Goal: Transaction & Acquisition: Purchase product/service

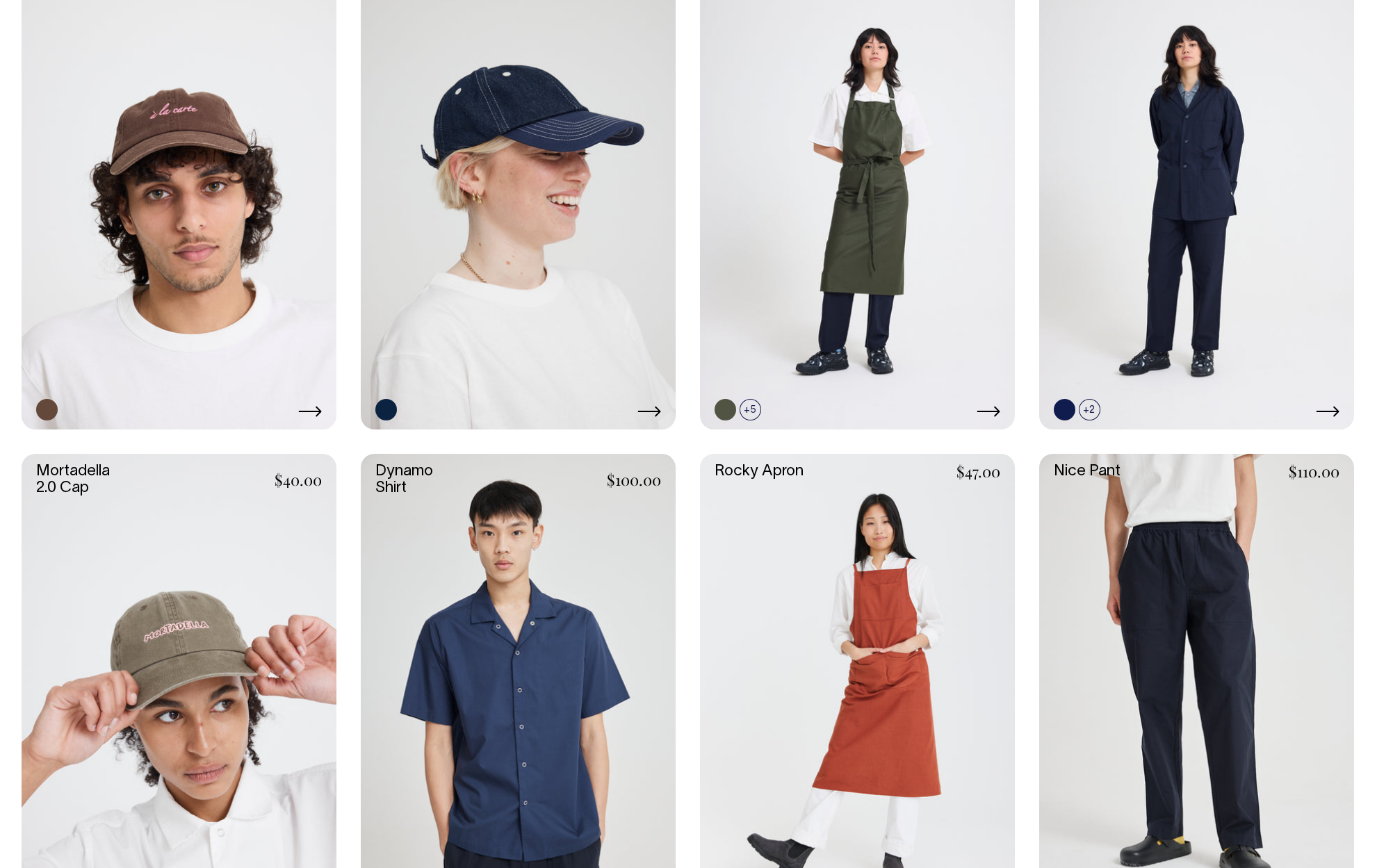
scroll to position [965, 0]
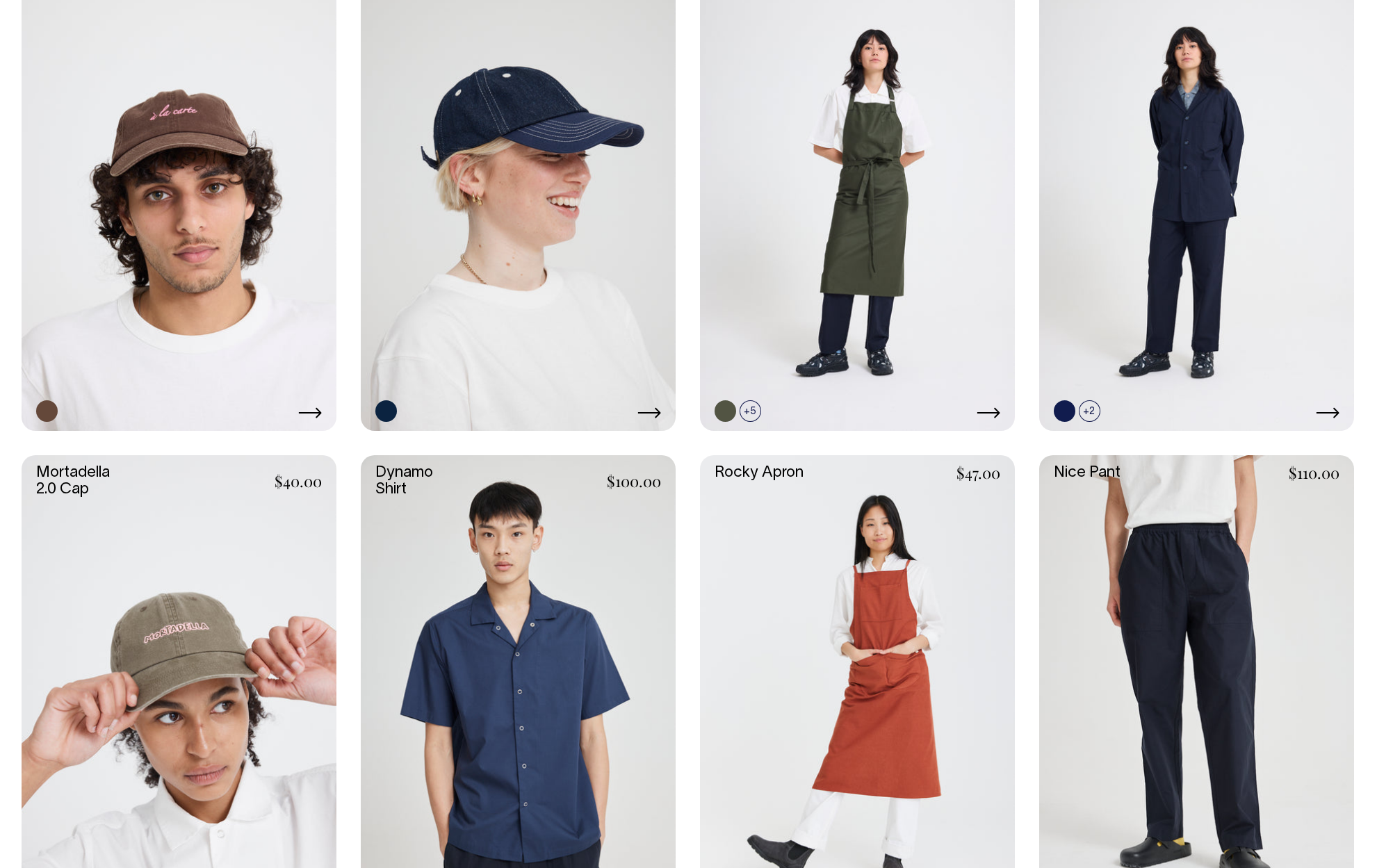
click at [1091, 472] on link at bounding box center [1196, 691] width 315 height 472
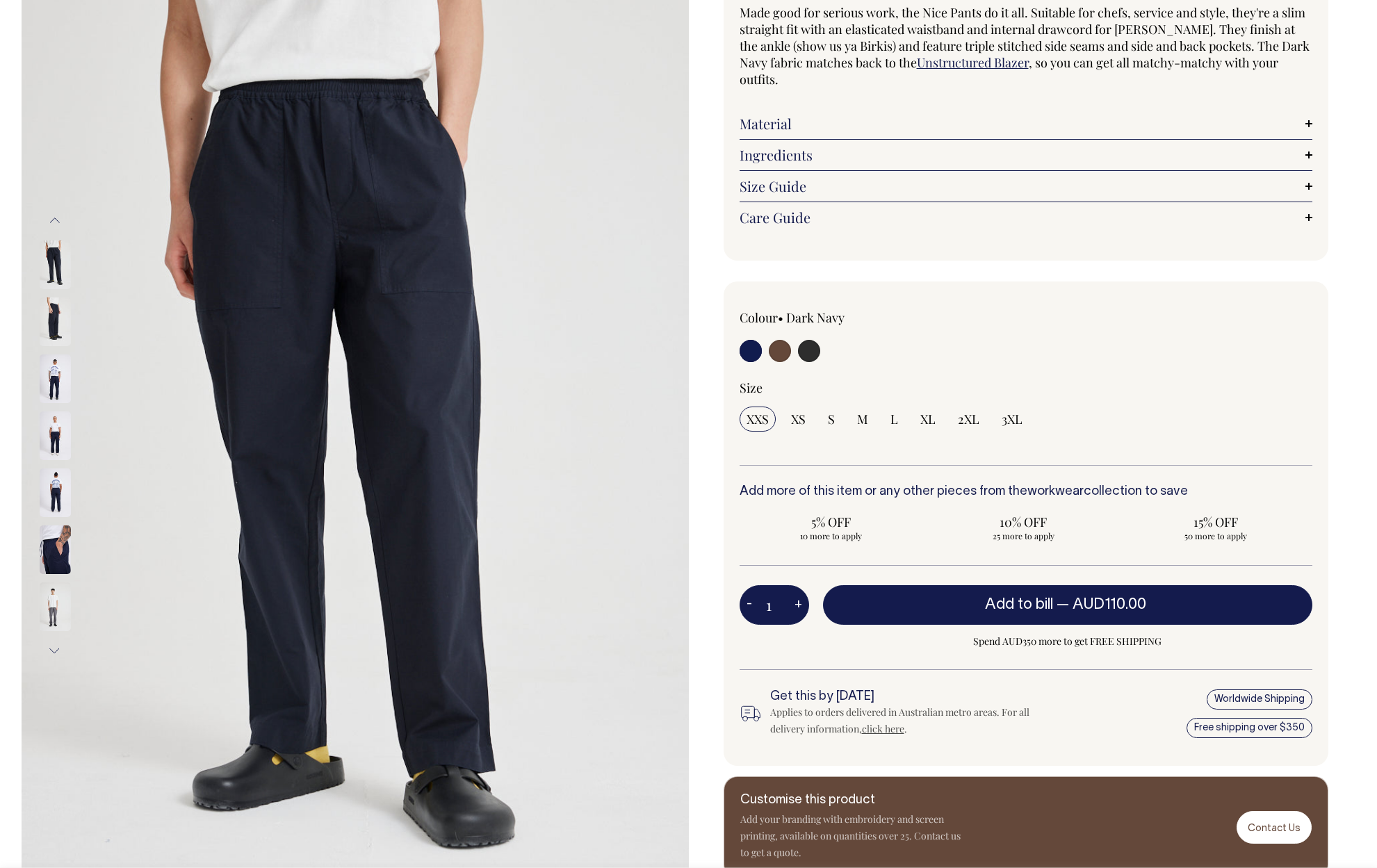
scroll to position [137, 0]
click at [58, 318] on img at bounding box center [54, 322] width 31 height 48
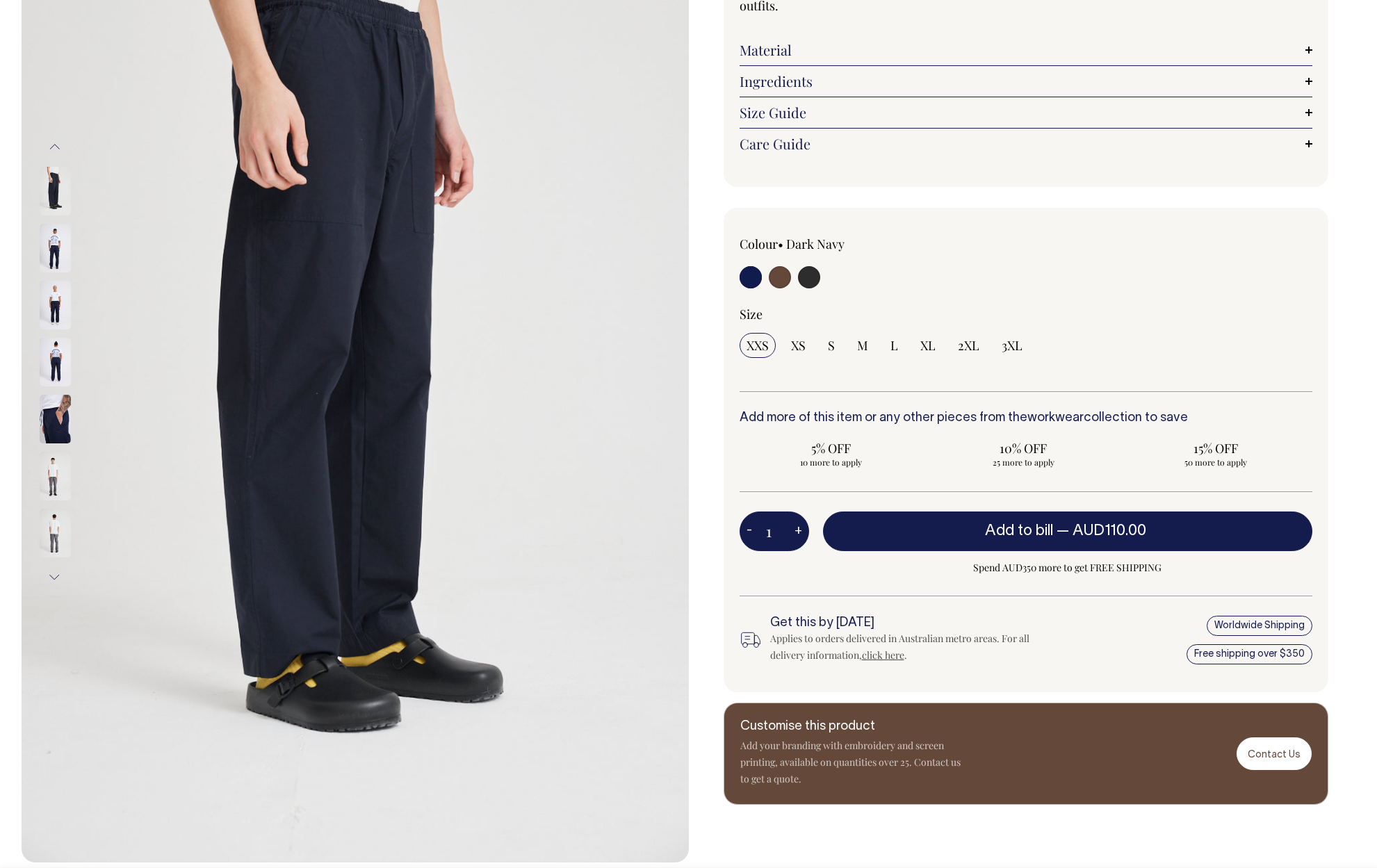
scroll to position [218, 0]
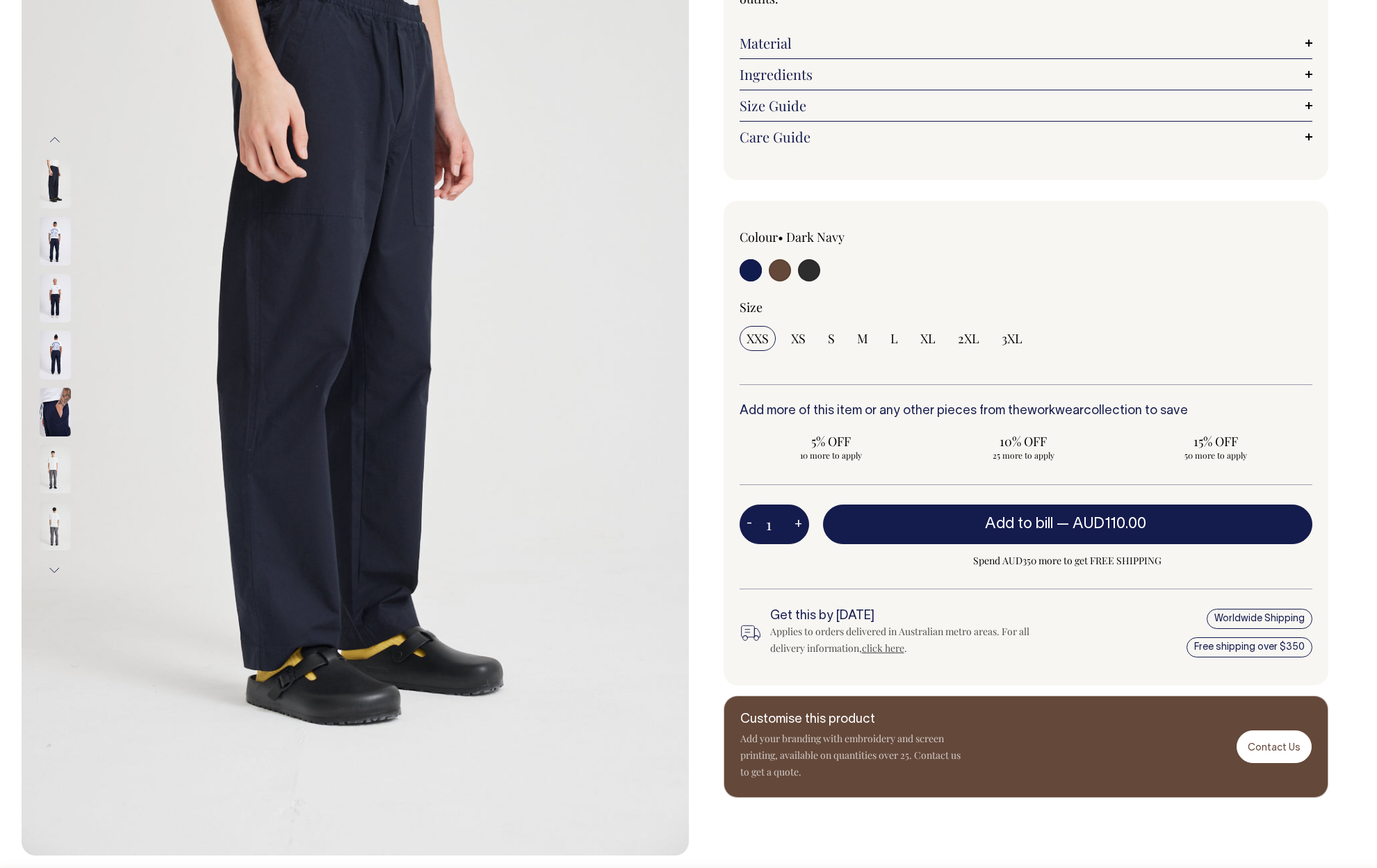
click at [52, 567] on button "Next" at bounding box center [54, 570] width 21 height 31
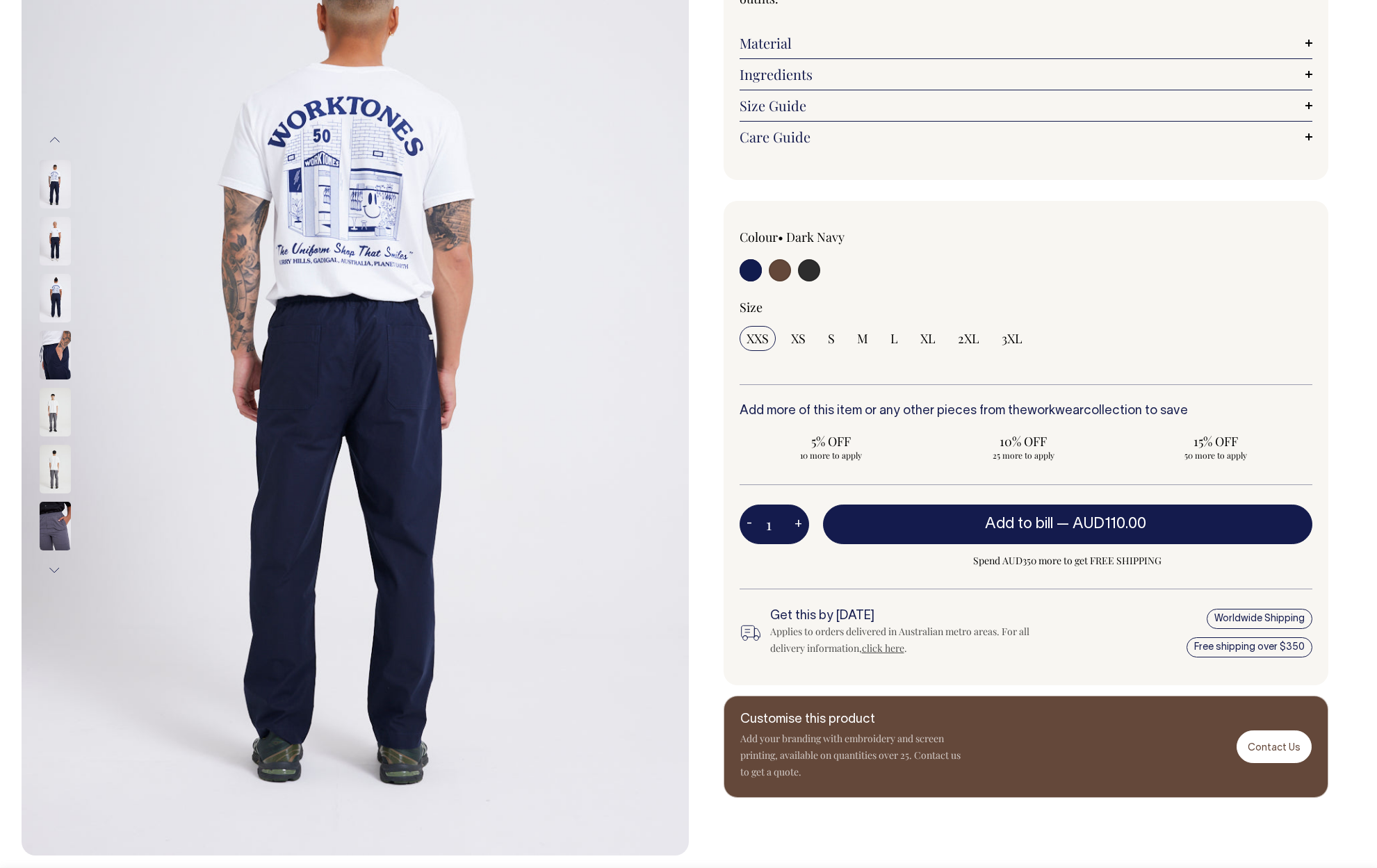
click at [53, 567] on button "Next" at bounding box center [54, 570] width 21 height 31
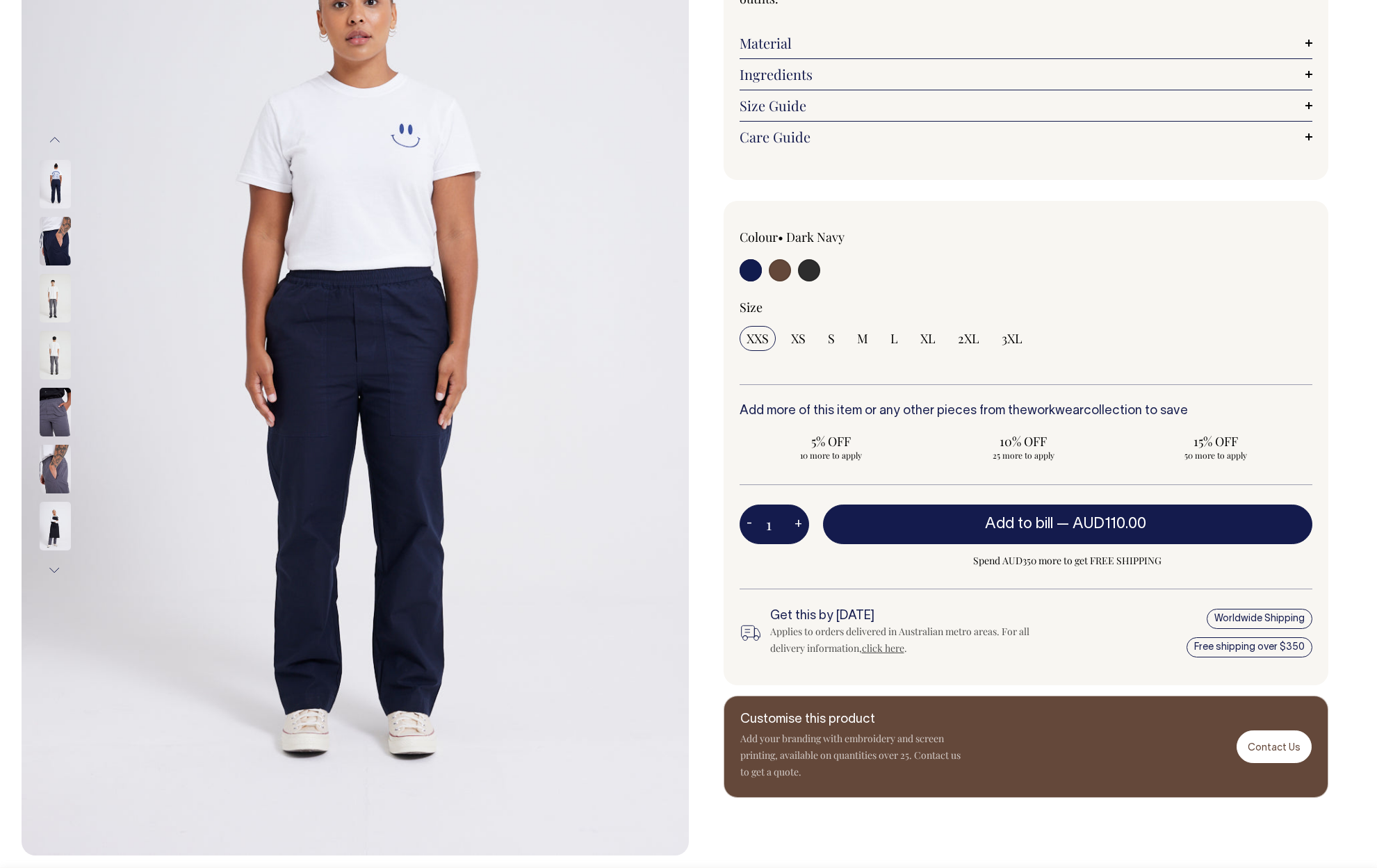
click at [53, 567] on button "Next" at bounding box center [54, 570] width 21 height 31
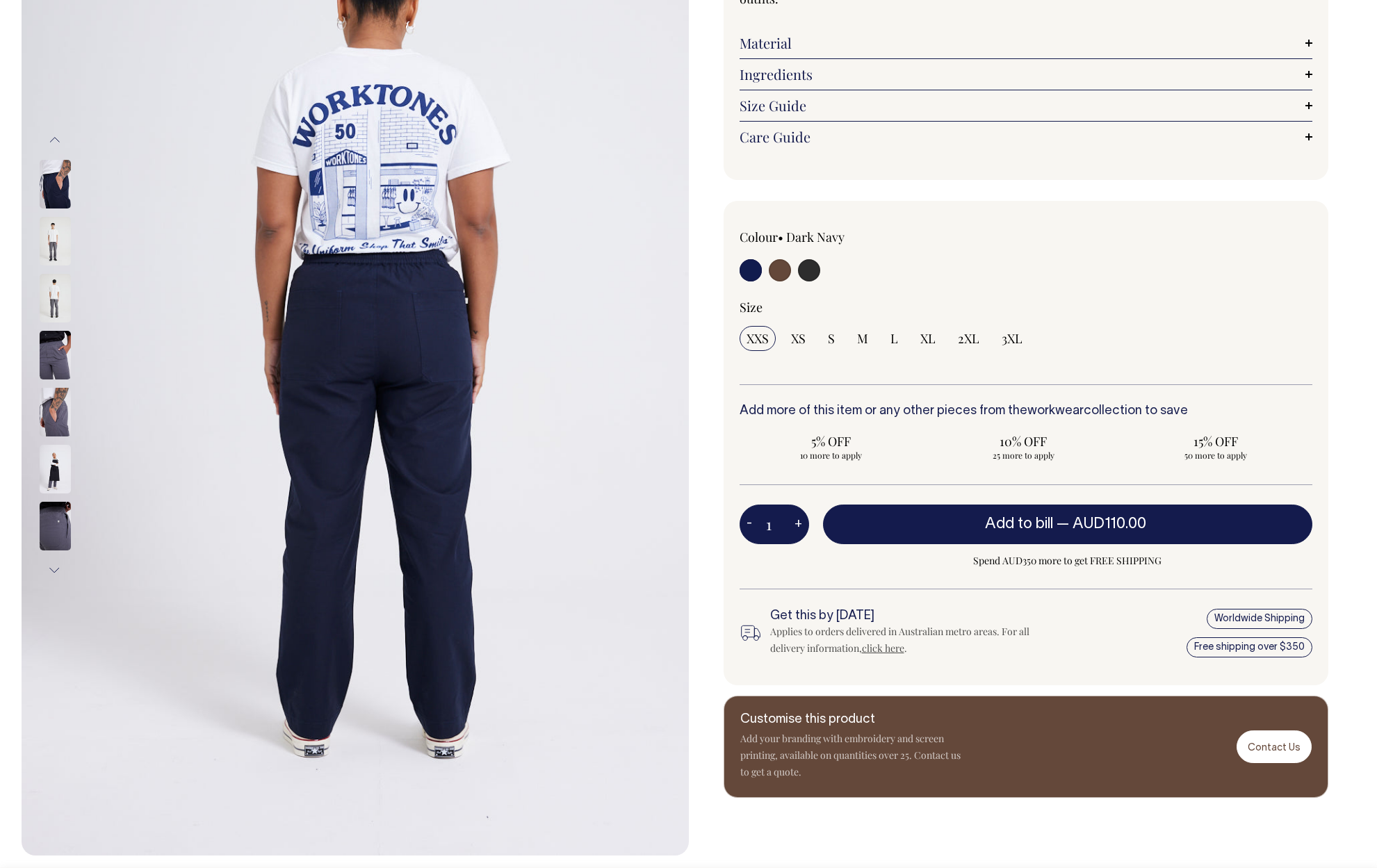
click at [53, 567] on button "Next" at bounding box center [54, 570] width 21 height 31
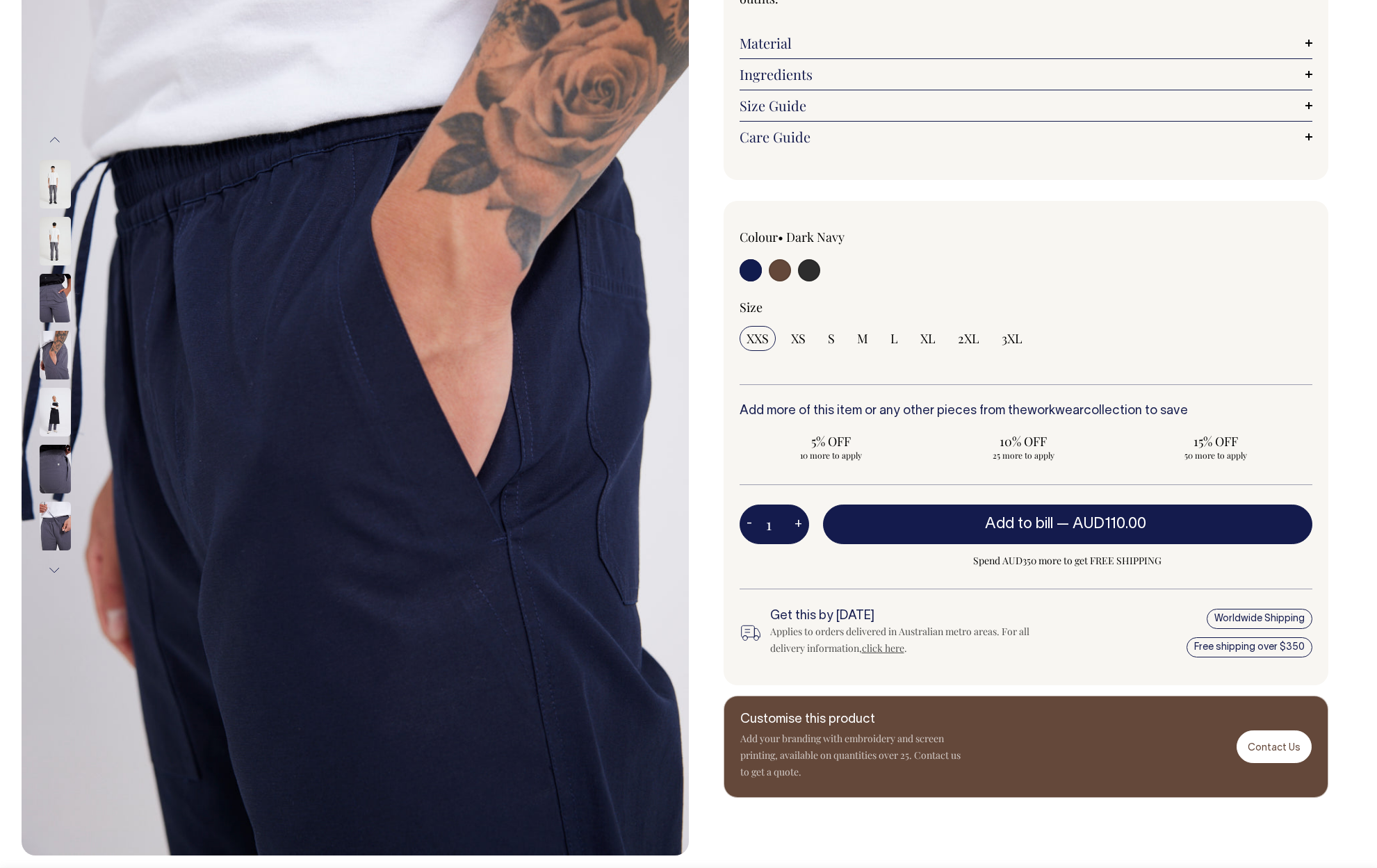
click at [53, 567] on button "Next" at bounding box center [54, 570] width 21 height 31
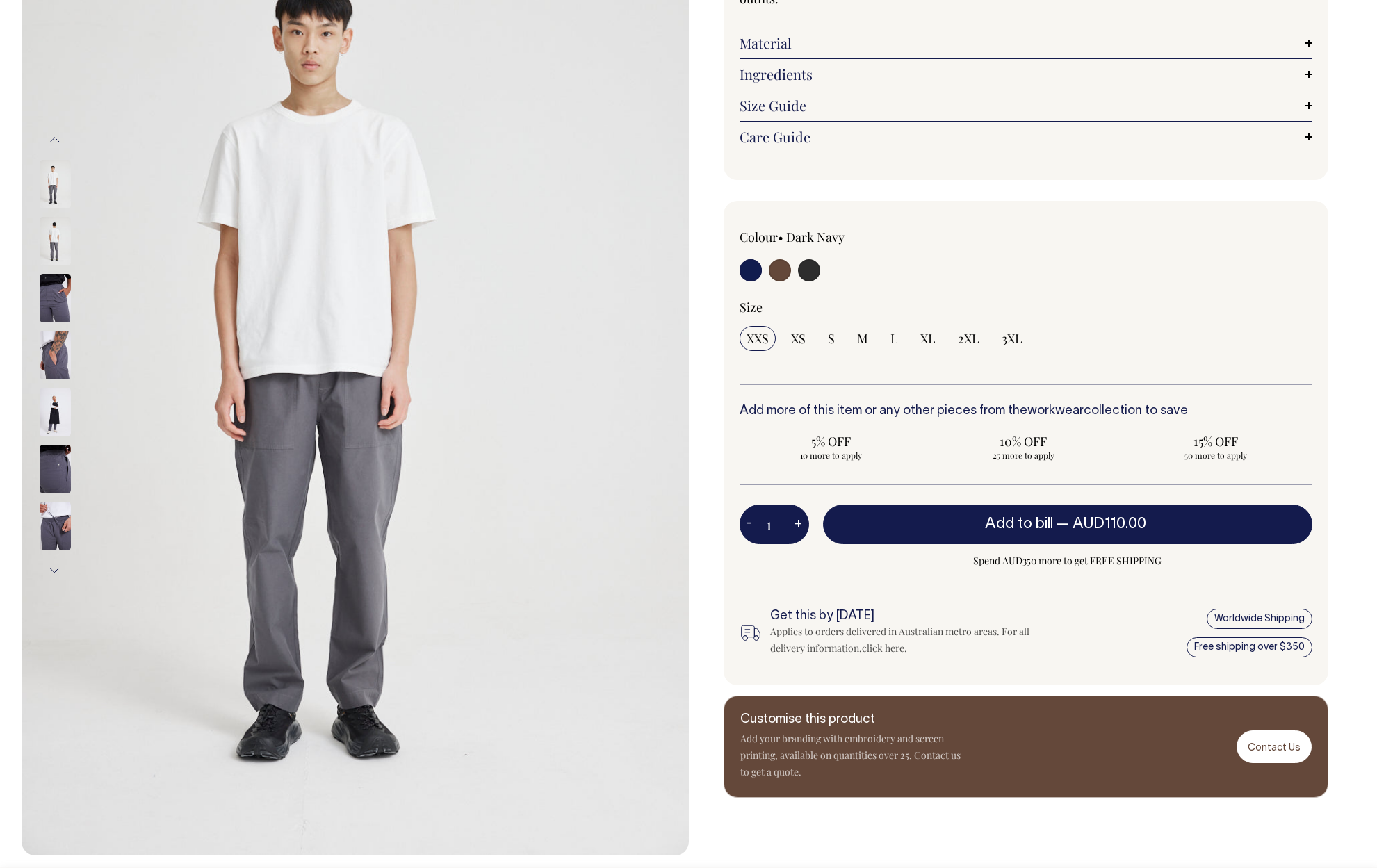
click at [53, 567] on button "Next" at bounding box center [54, 570] width 21 height 31
click at [53, 568] on button "Next" at bounding box center [54, 570] width 21 height 31
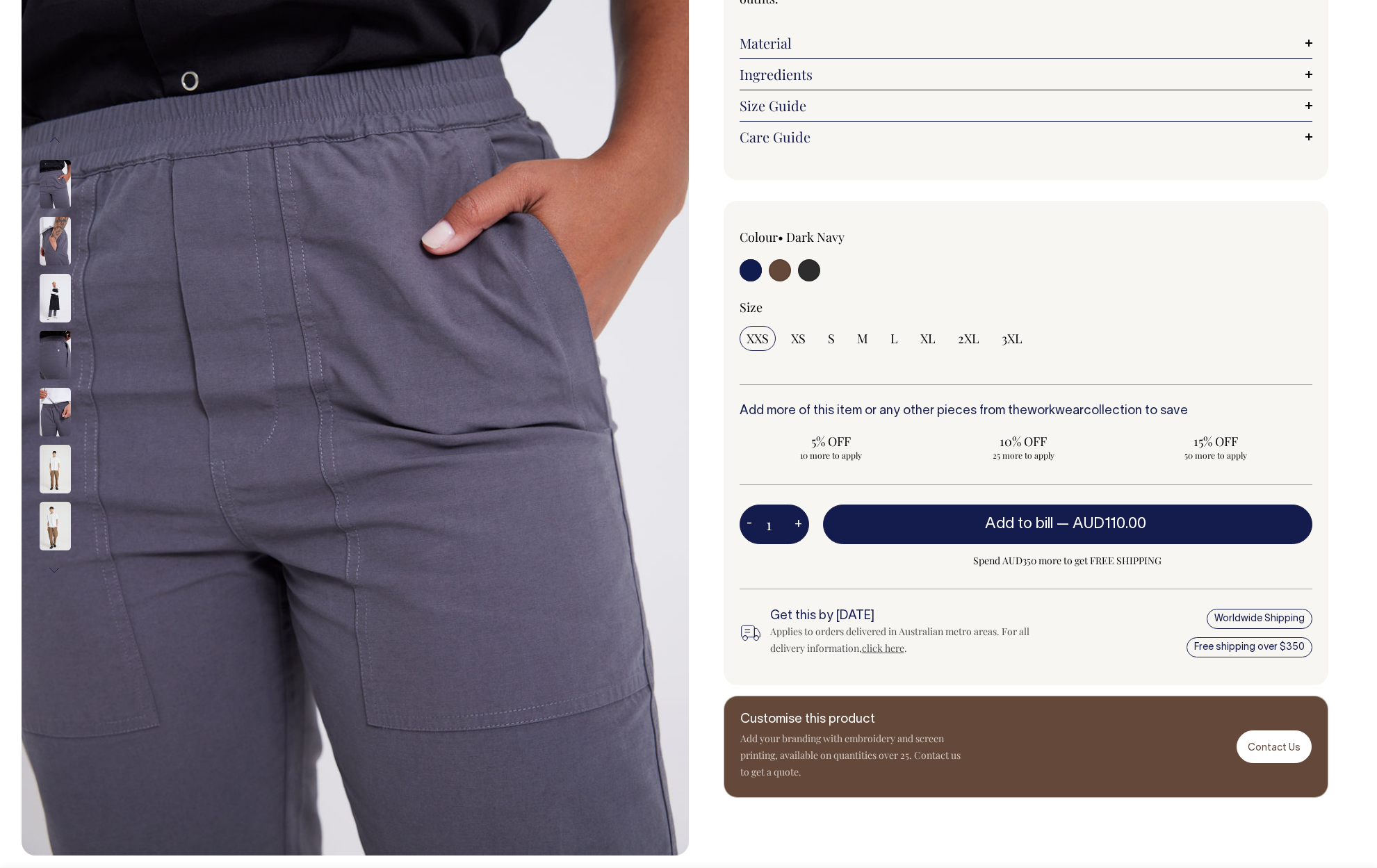
click at [52, 561] on button "Next" at bounding box center [54, 570] width 21 height 31
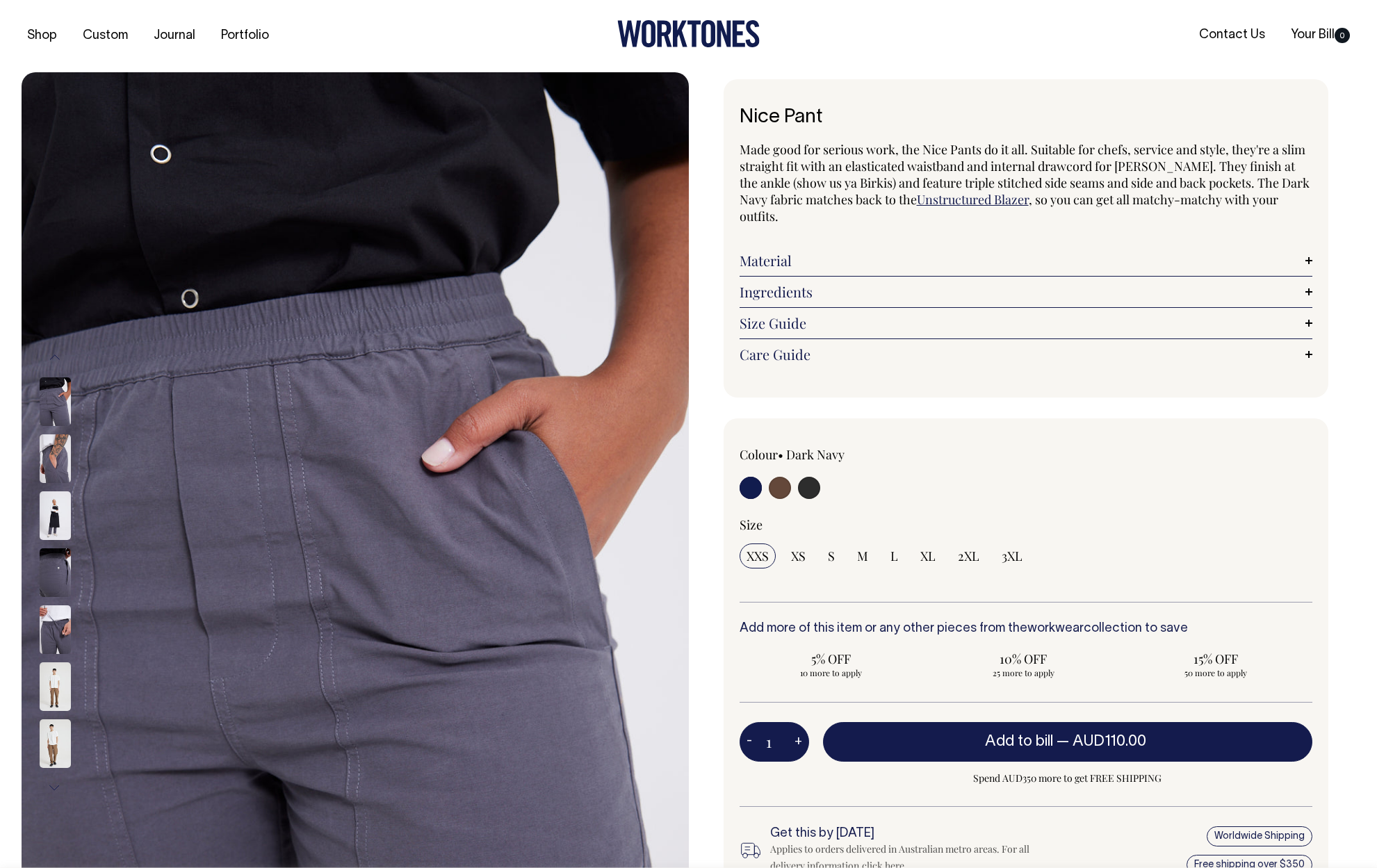
scroll to position [0, 0]
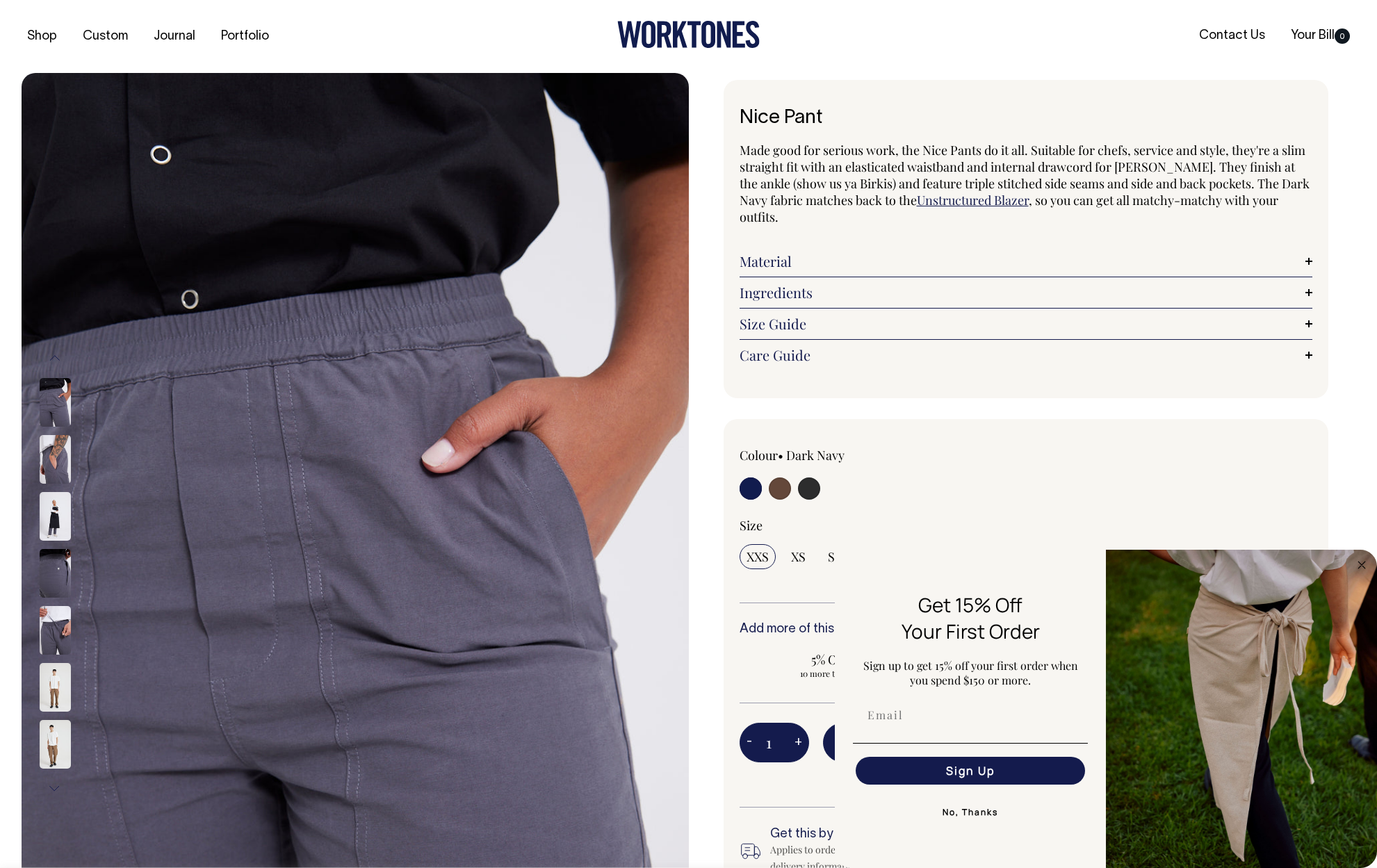
click at [988, 811] on button "No, Thanks" at bounding box center [970, 812] width 235 height 28
